Goal: Transaction & Acquisition: Subscribe to service/newsletter

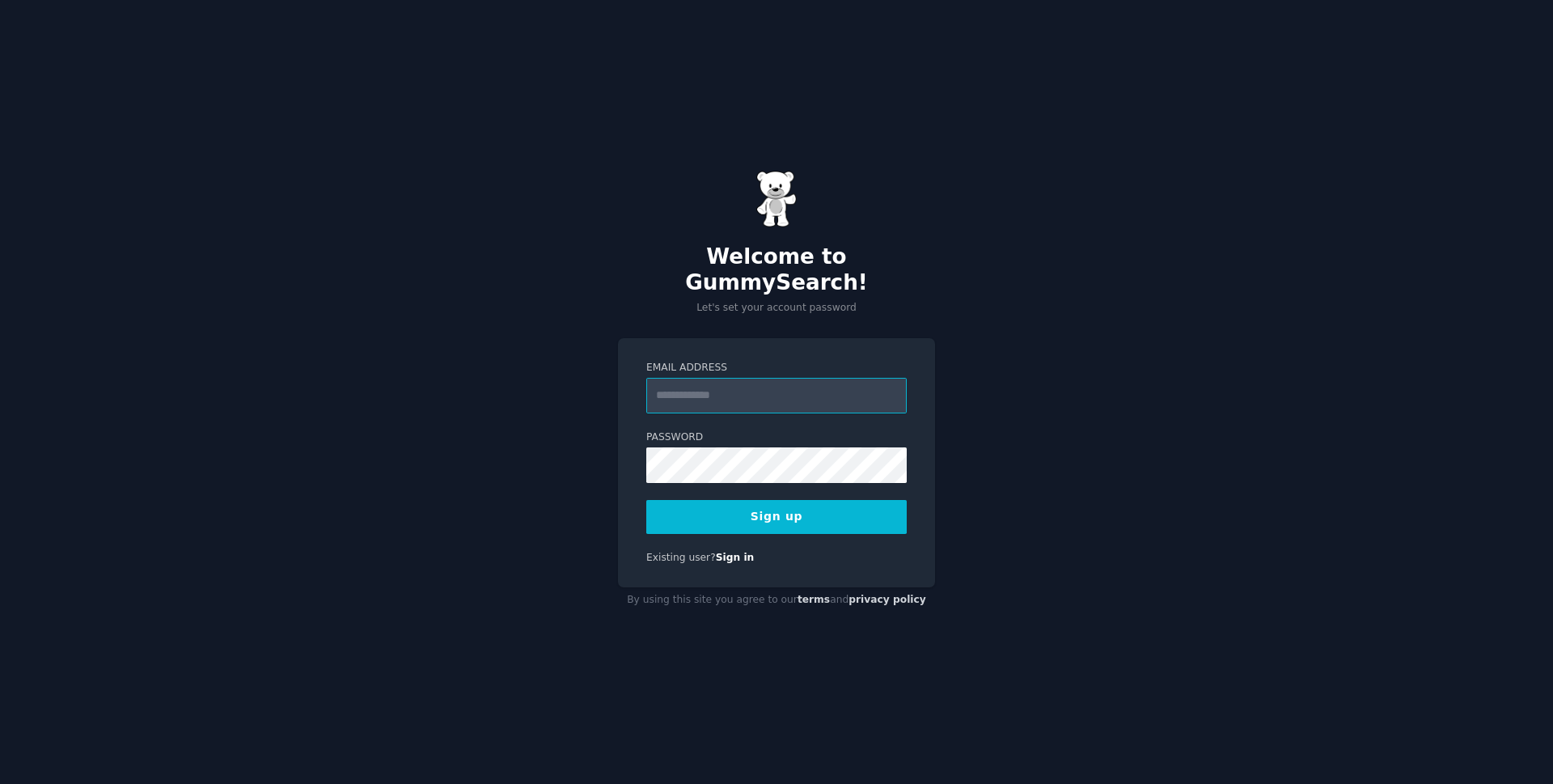
click at [724, 382] on input "Email Address" at bounding box center [776, 395] width 261 height 36
paste input "**********"
type input "**********"
click at [805, 378] on input "Email Address" at bounding box center [776, 395] width 261 height 36
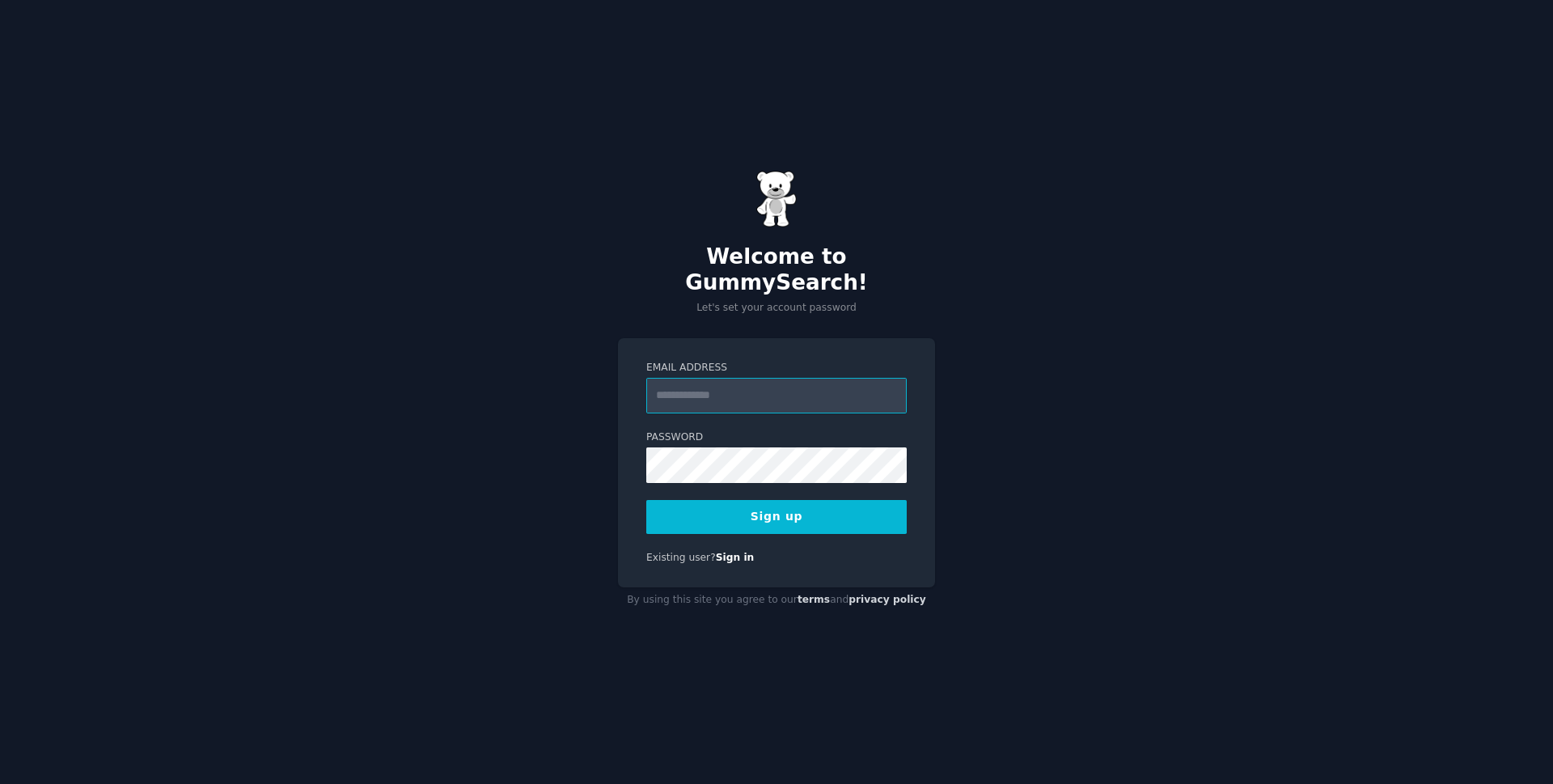
scroll to position [0, 0]
click at [754, 385] on input "Email Address" at bounding box center [776, 395] width 261 height 36
type input "**********"
click at [803, 501] on button "Sign up" at bounding box center [776, 517] width 261 height 34
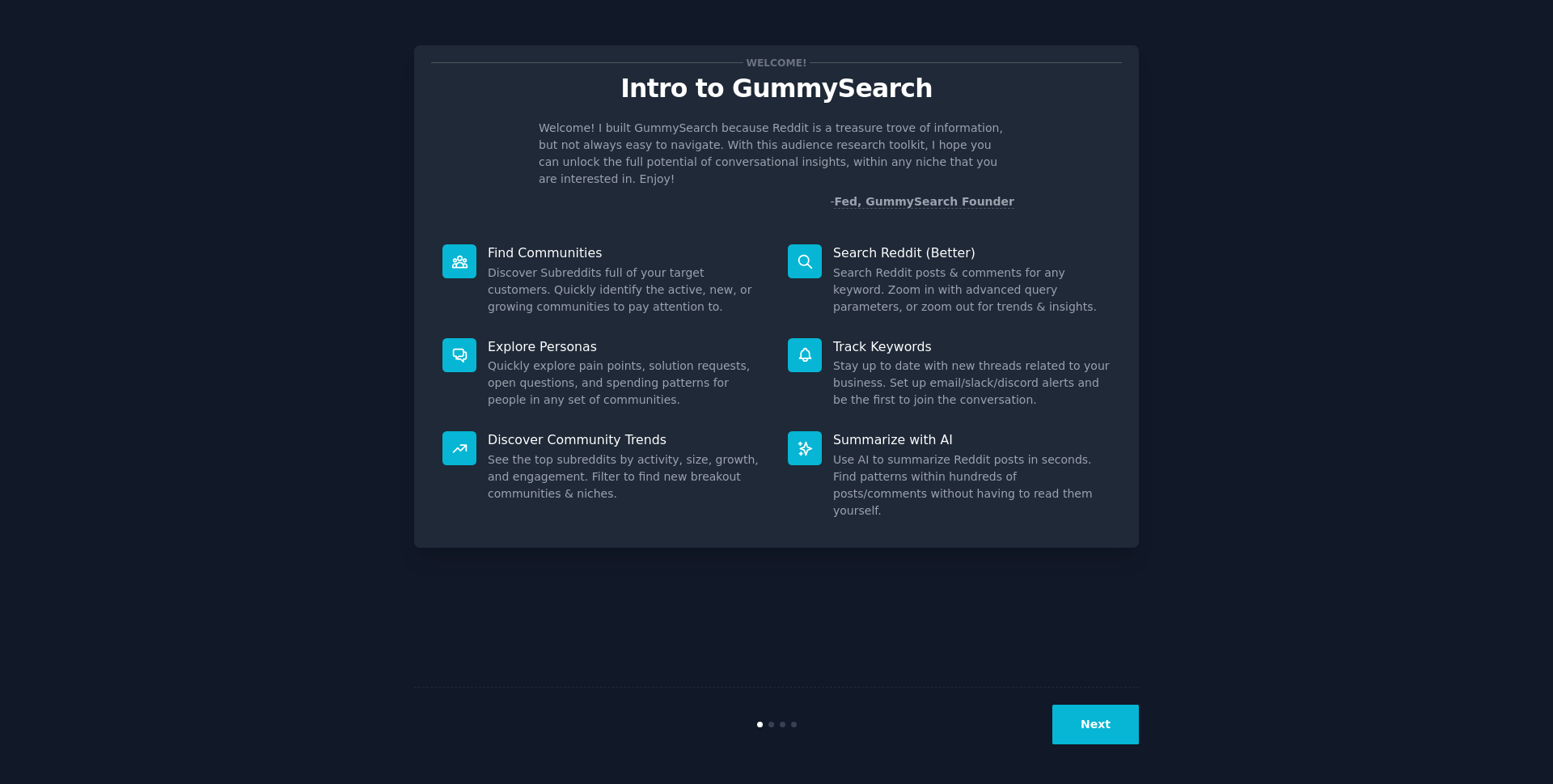
click at [1082, 727] on button "Next" at bounding box center [1096, 724] width 87 height 40
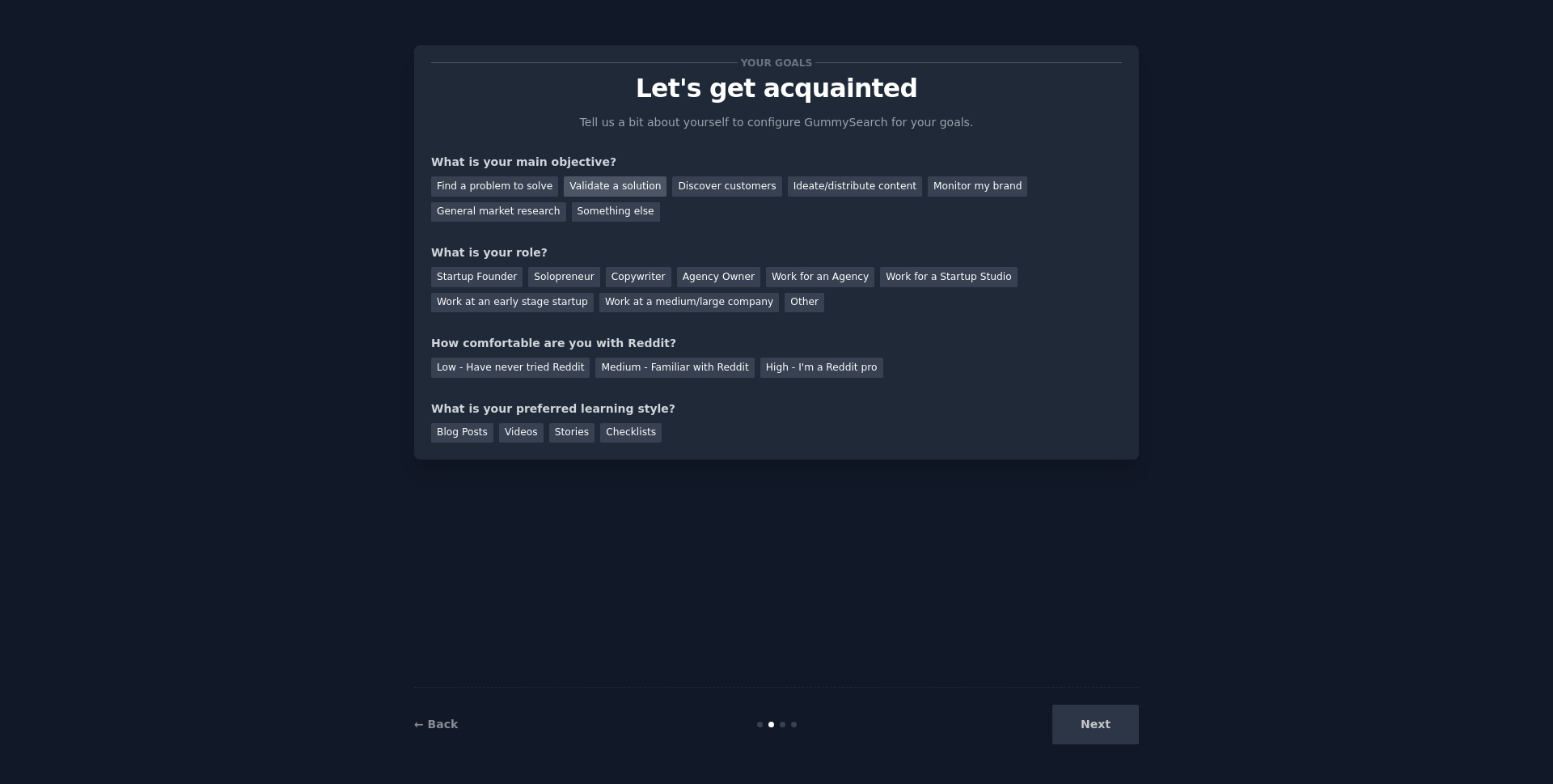
click at [611, 187] on div "Validate a solution" at bounding box center [615, 186] width 103 height 20
click at [558, 280] on div "Solopreneur" at bounding box center [564, 277] width 71 height 20
click at [531, 371] on div "Low - Have never tried Reddit" at bounding box center [510, 368] width 158 height 20
click at [470, 435] on div "Blog Posts" at bounding box center [462, 433] width 62 height 20
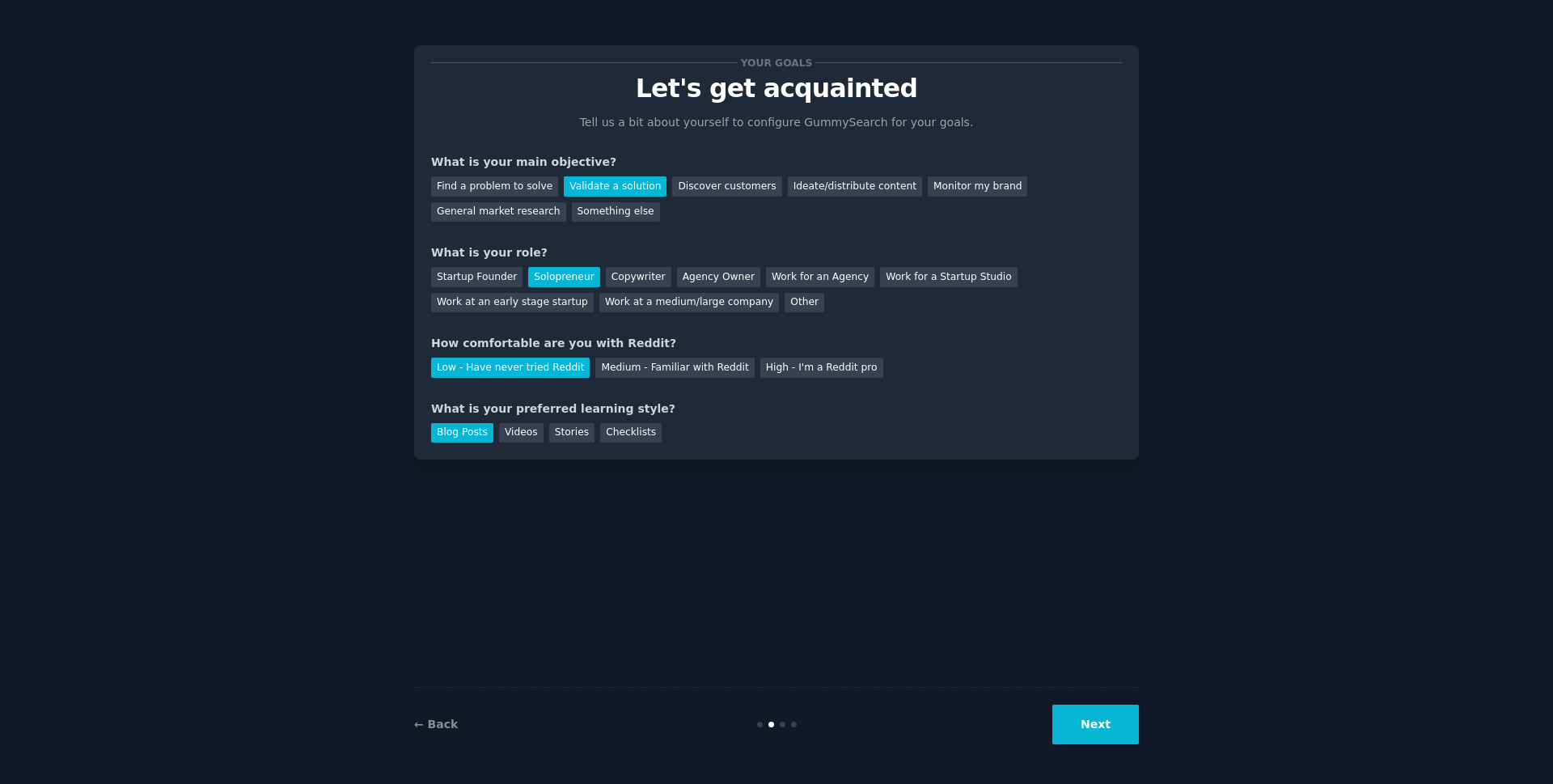
click at [1117, 731] on button "Next" at bounding box center [1096, 724] width 87 height 40
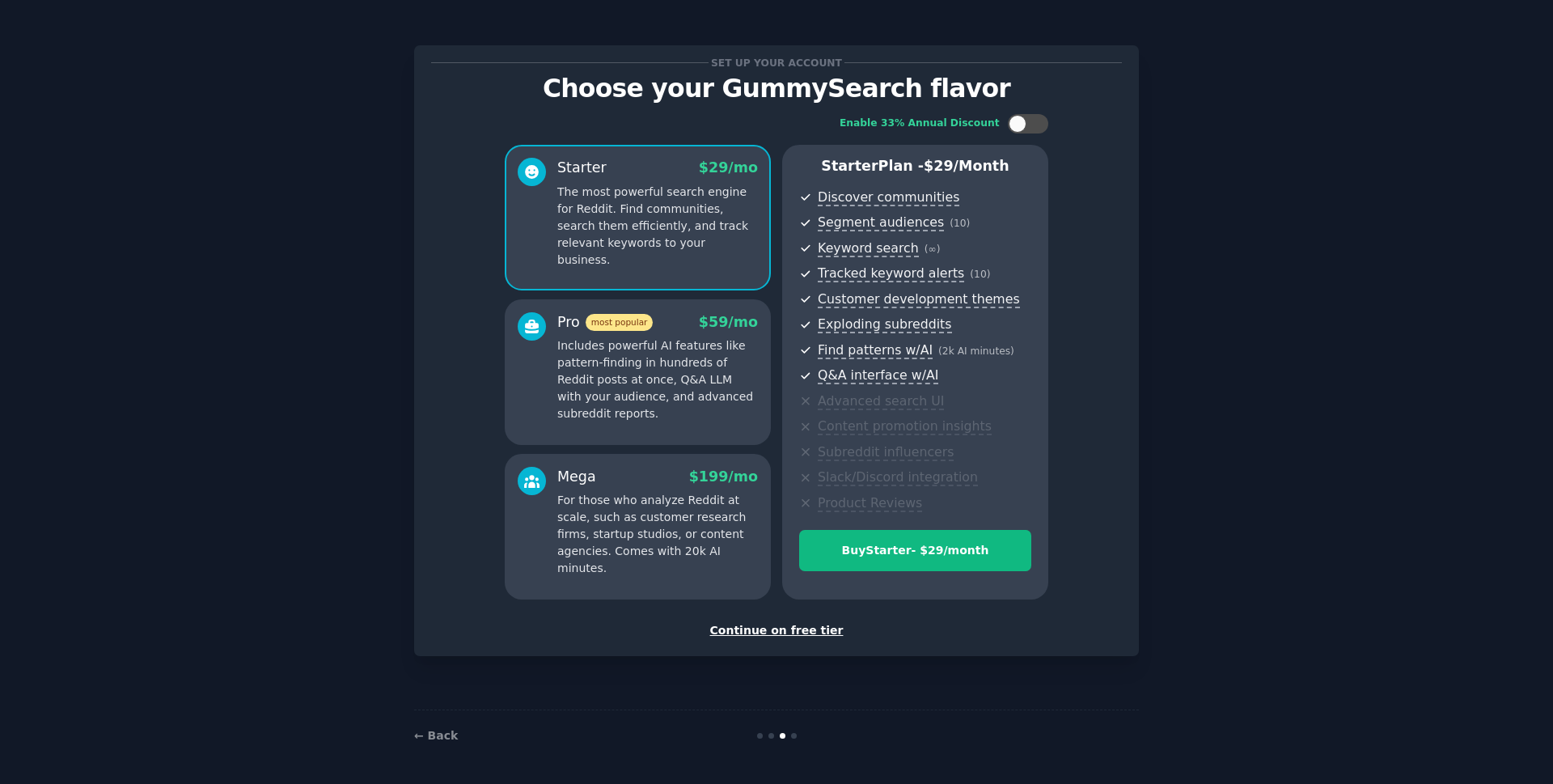
click at [817, 628] on div "Continue on free tier" at bounding box center [777, 630] width 691 height 17
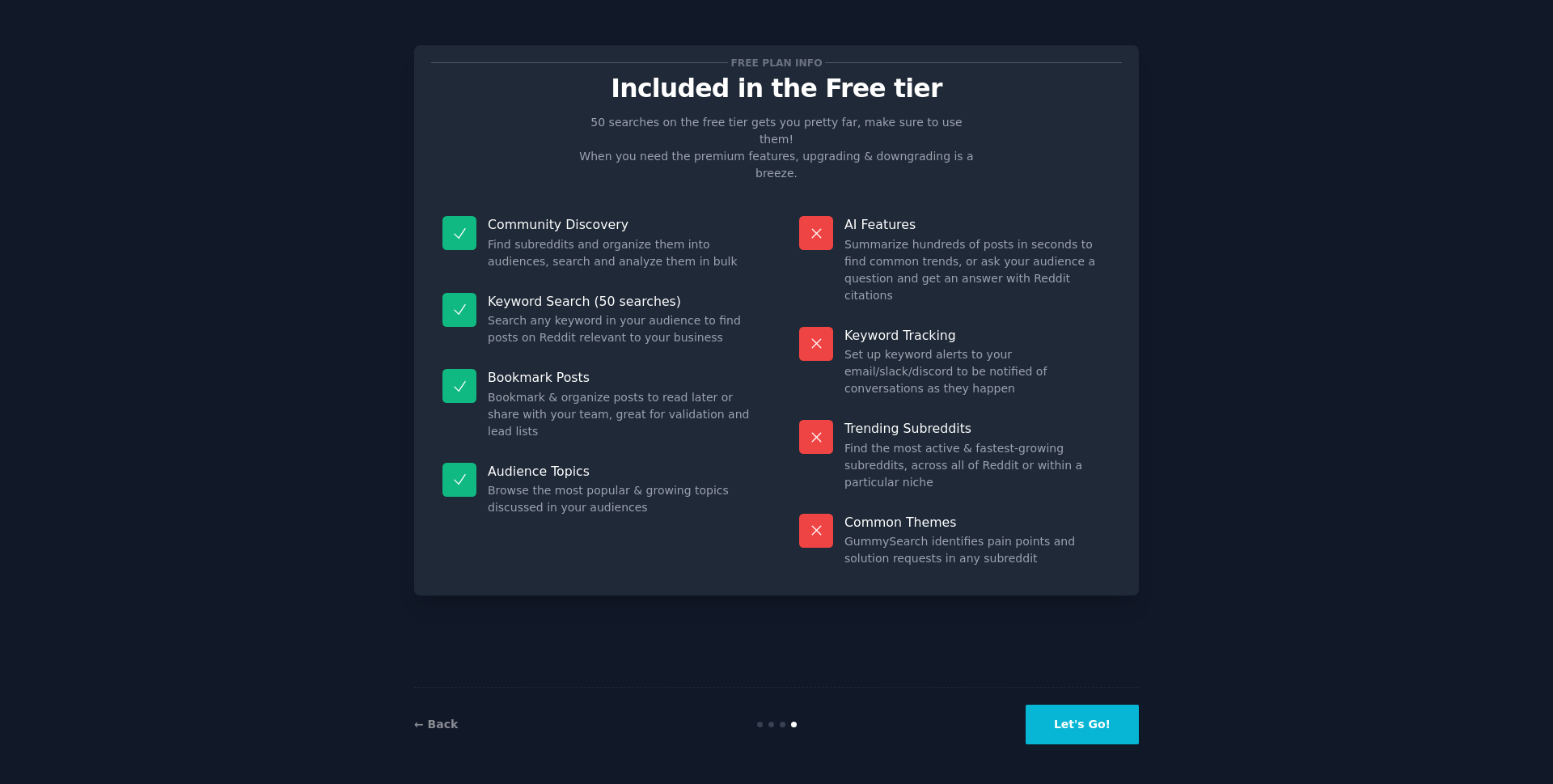
click at [1108, 724] on button "Let's Go!" at bounding box center [1083, 724] width 113 height 40
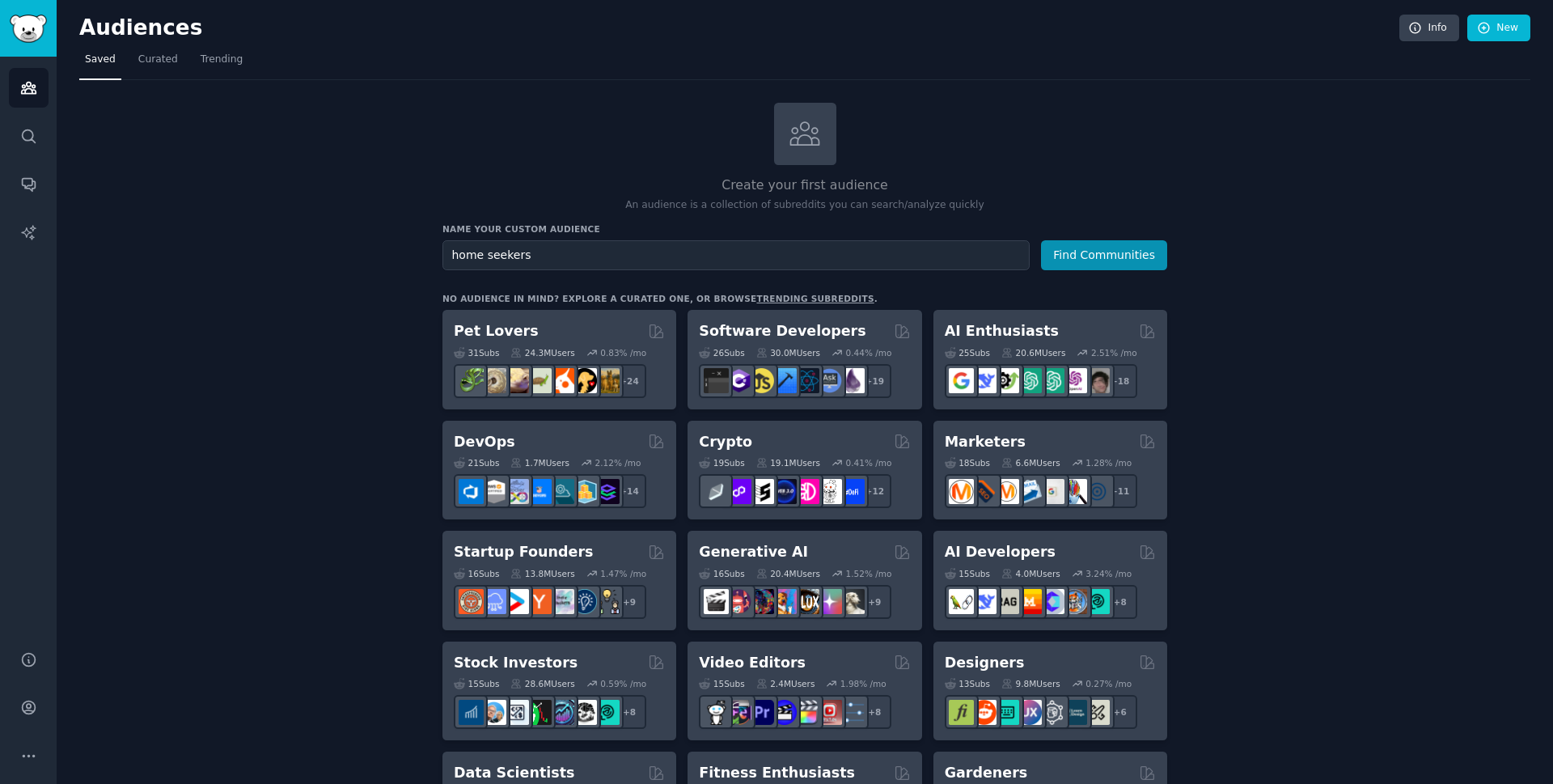
type input "home seekers"
click at [1041, 240] on button "Find Communities" at bounding box center [1104, 255] width 126 height 30
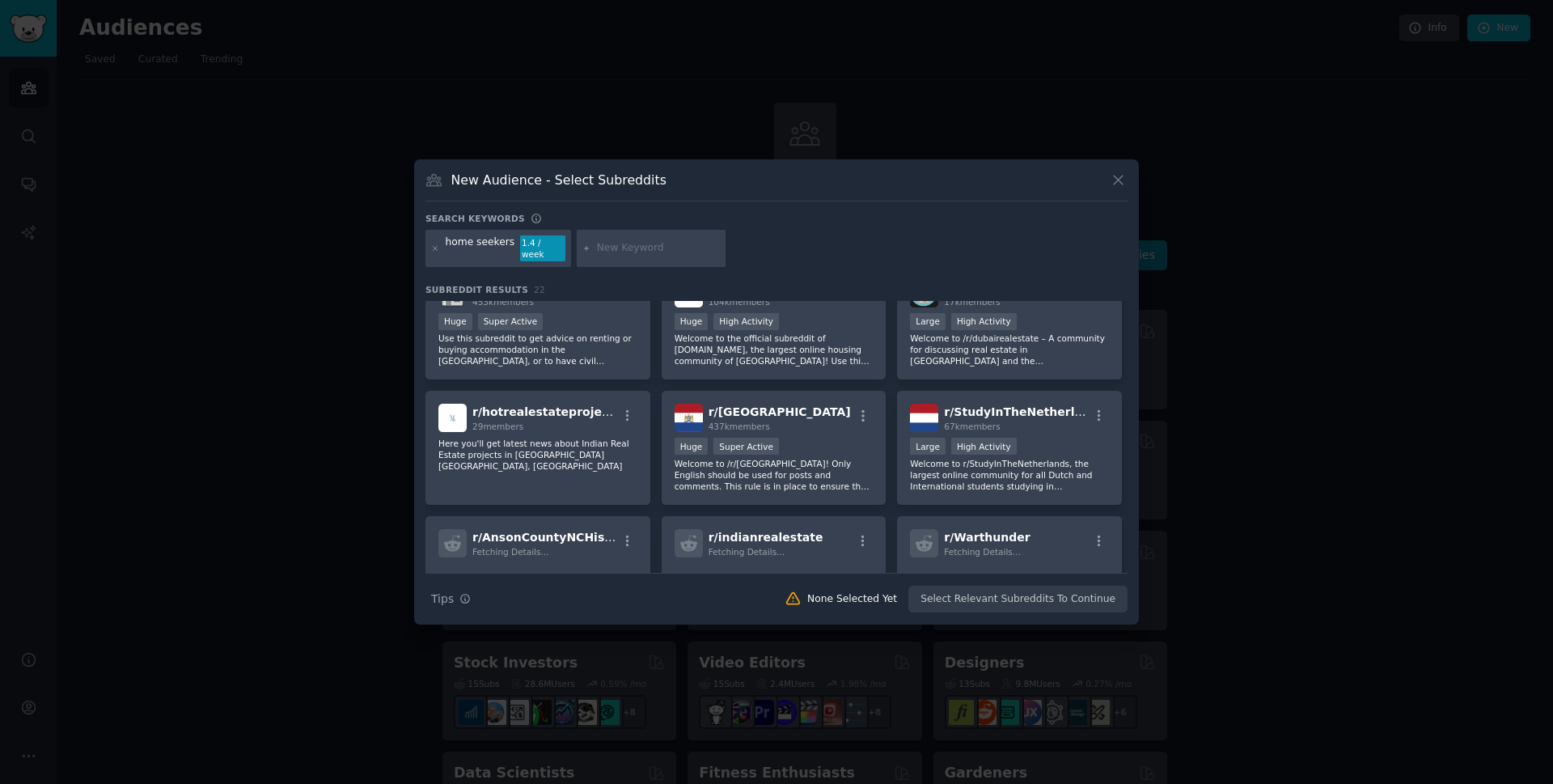
scroll to position [722, 0]
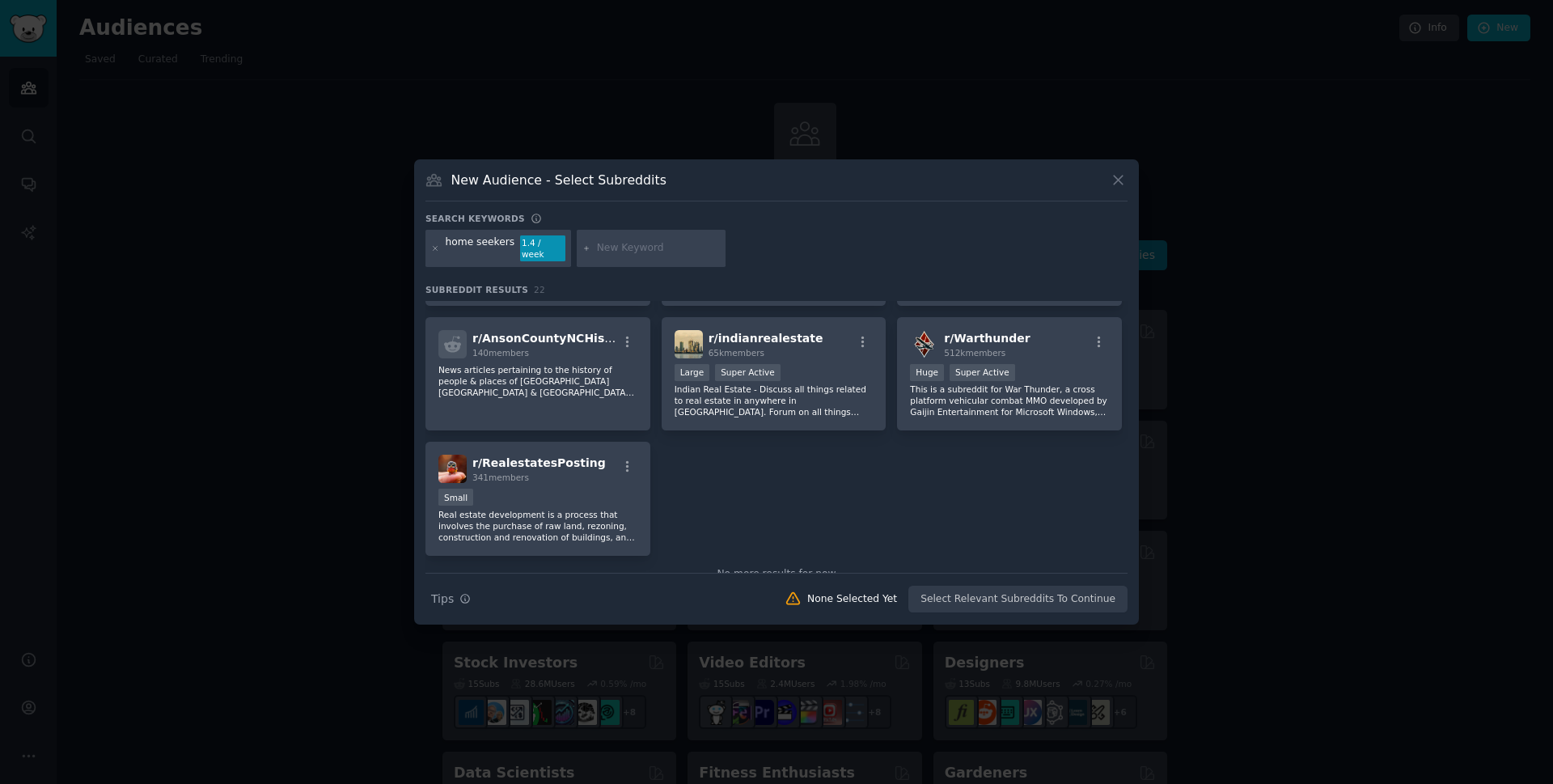
click at [1117, 185] on icon at bounding box center [1118, 180] width 17 height 17
